Goal: Navigation & Orientation: Find specific page/section

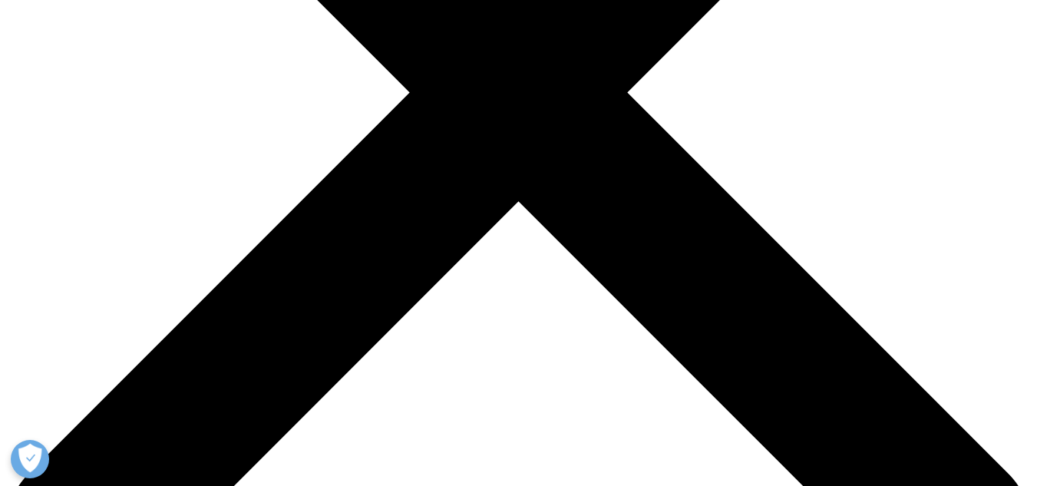
scroll to position [384, 0]
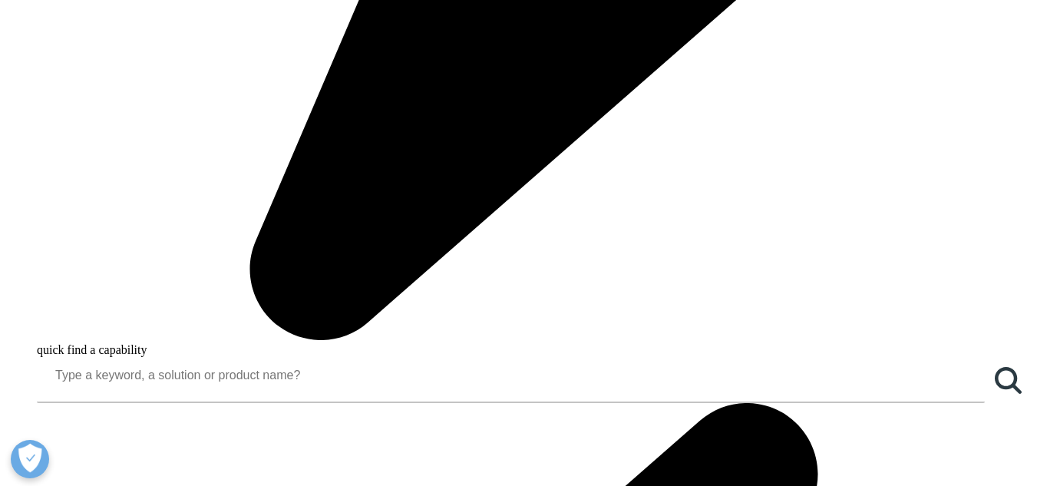
scroll to position [1005, 0]
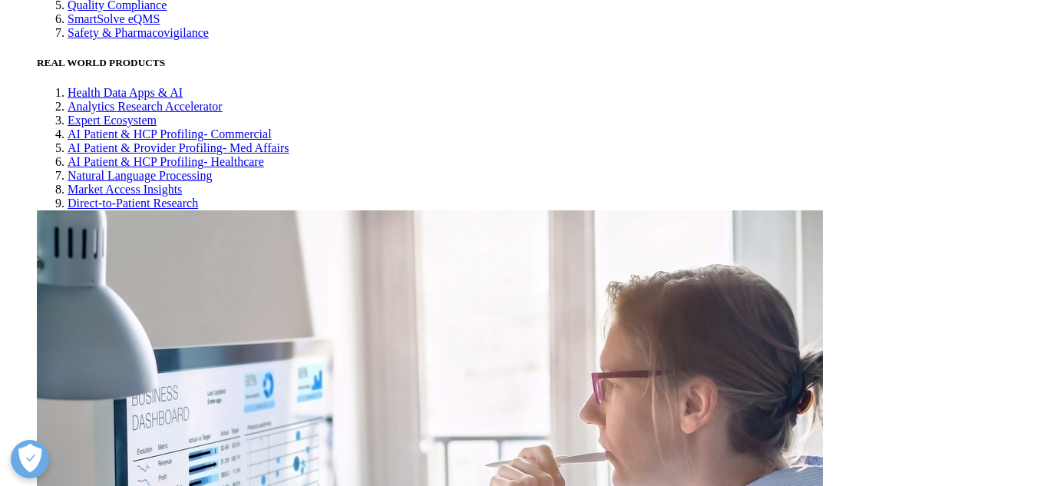
scroll to position [3818, 0]
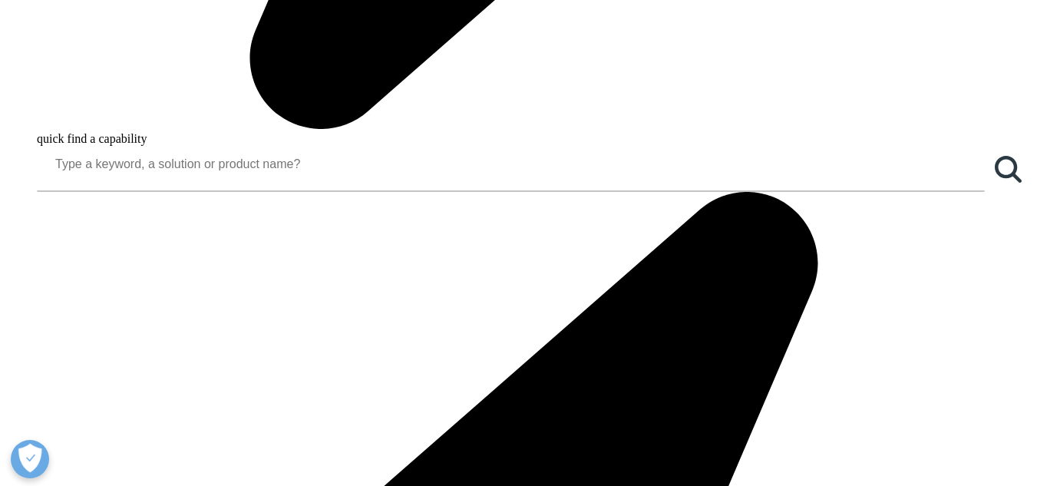
scroll to position [1346, 0]
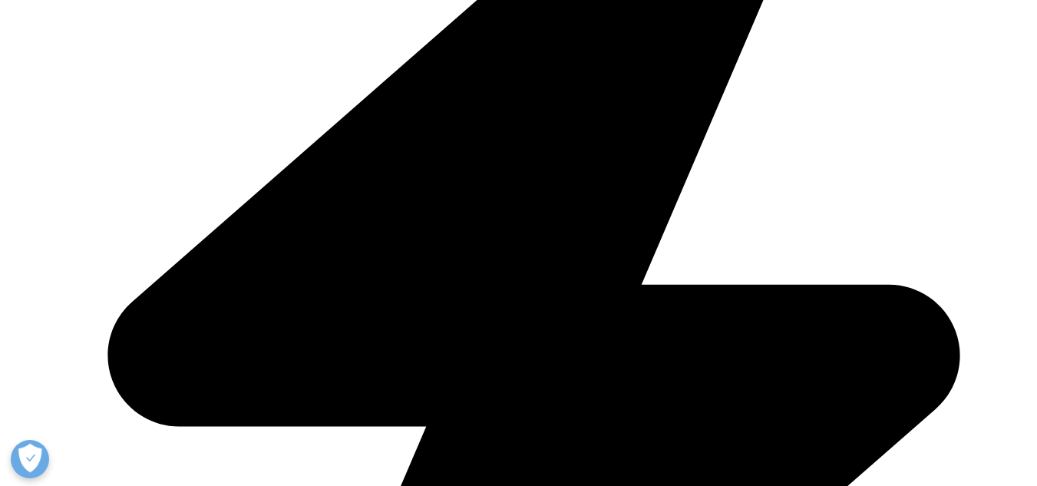
scroll to position [570, 0]
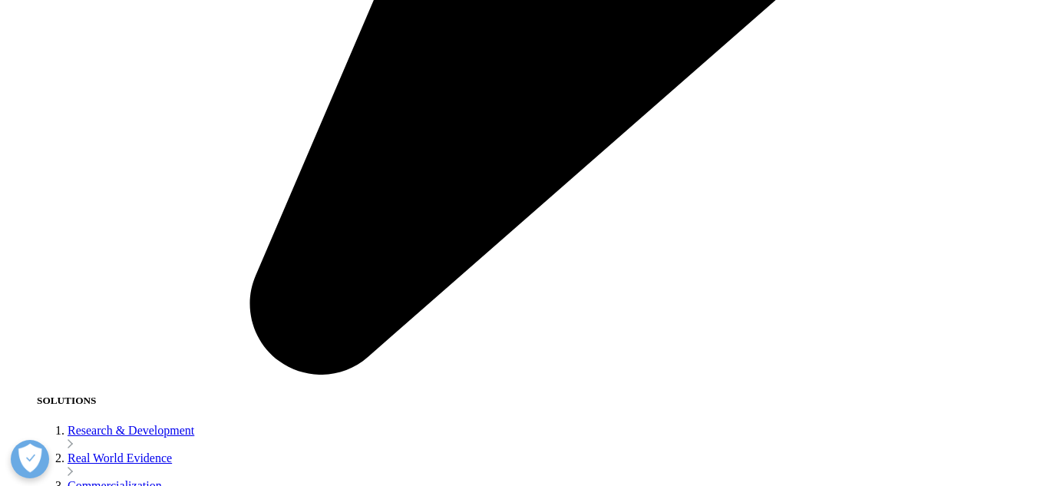
scroll to position [2412, 0]
